Goal: Find specific page/section: Find specific page/section

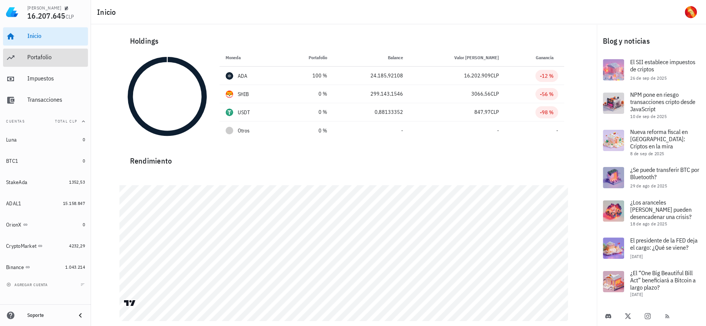
click at [34, 60] on div "Portafolio" at bounding box center [56, 56] width 58 height 7
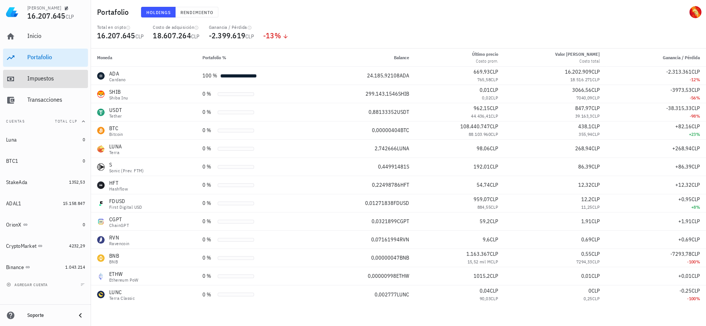
click at [69, 84] on div "Impuestos" at bounding box center [56, 78] width 58 height 17
